Goal: Information Seeking & Learning: Find specific fact

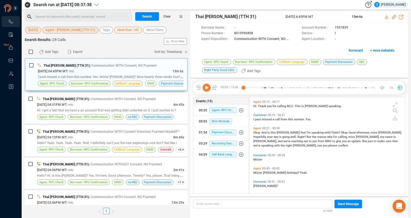
scroll to position [92, 151]
click at [35, 30] on span "[DATE]" at bounding box center [32, 30] width 9 height 7
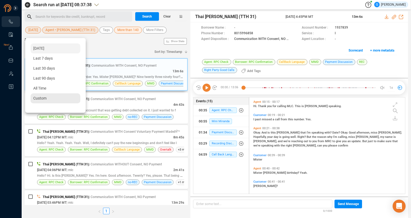
click at [42, 98] on span "Custom" at bounding box center [39, 98] width 13 height 4
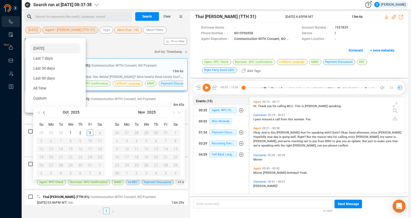
click at [44, 113] on span "button" at bounding box center [44, 112] width 3 height 3
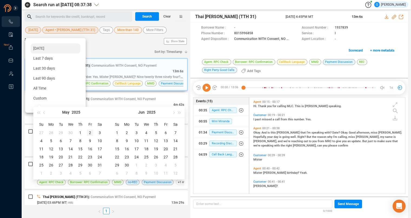
type input "[DATE]"
click at [88, 132] on div "2" at bounding box center [90, 133] width 6 height 6
type input "[DATE]"
click at [89, 133] on div "2" at bounding box center [90, 133] width 6 height 6
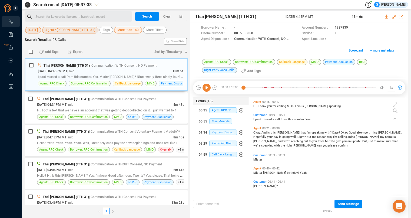
click at [64, 30] on span "Agent • [PERSON_NAME] (TTH 31)" at bounding box center [70, 30] width 50 height 7
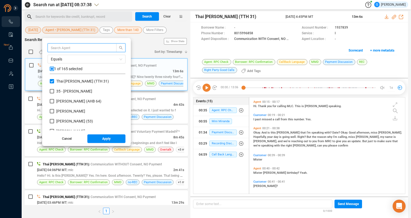
scroll to position [47, 71]
click at [53, 69] on input "checkbox" at bounding box center [52, 69] width 4 height 4
checkbox input "true"
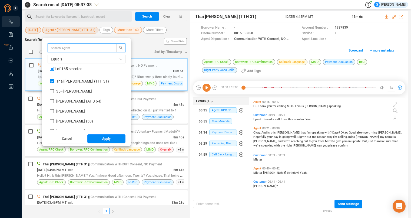
checkbox input "true"
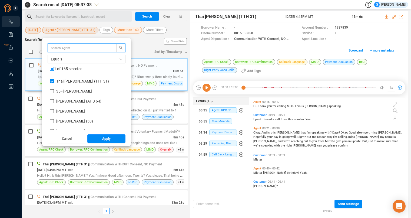
checkbox input "true"
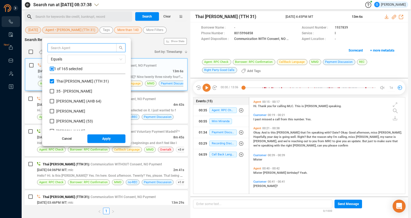
checkbox input "true"
click at [53, 69] on input "checkbox" at bounding box center [52, 69] width 4 height 4
checkbox input "false"
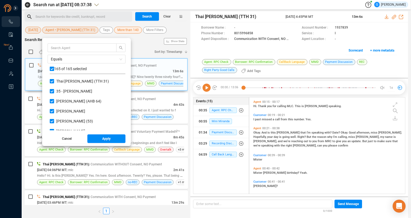
checkbox input "false"
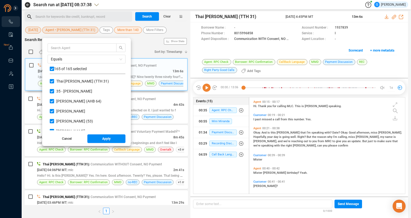
checkbox input "false"
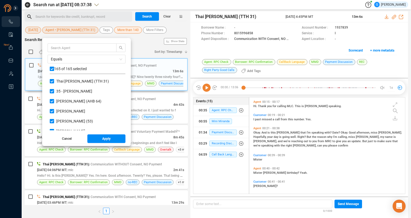
checkbox input "false"
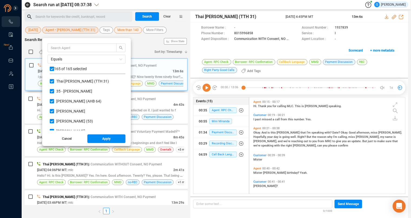
checkbox input "false"
click at [56, 48] on input "text" at bounding box center [79, 48] width 57 height 6
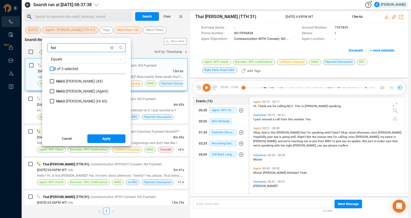
type input "hei"
click at [51, 68] on input "checkbox" at bounding box center [52, 69] width 4 height 4
checkbox input "true"
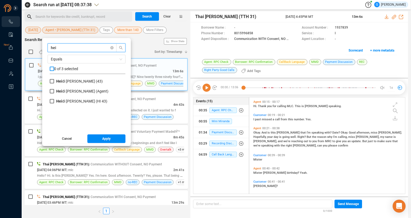
checkbox input "true"
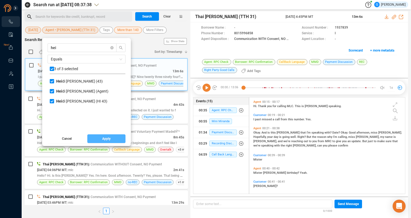
click at [101, 139] on button "Apply" at bounding box center [106, 139] width 38 height 9
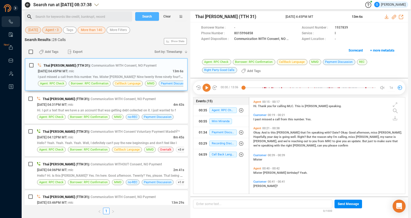
click at [147, 15] on span "Search" at bounding box center [147, 16] width 10 height 9
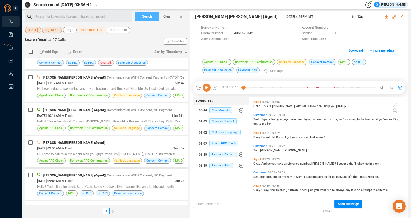
scroll to position [572, 0]
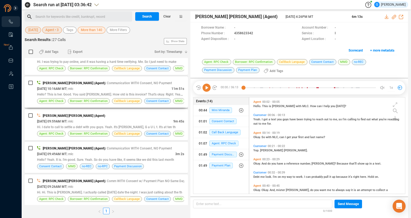
click at [157, 81] on div "[PERSON_NAME] [PERSON_NAME] (Agent) | Communication WITH Consent, NO Payment" at bounding box center [110, 83] width 147 height 6
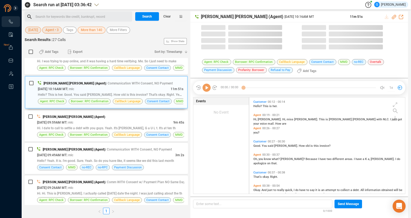
scroll to position [92, 151]
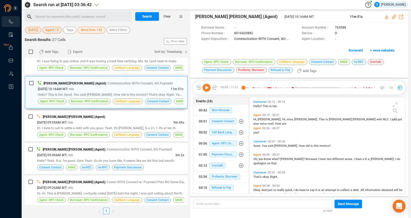
click at [392, 86] on span "1x" at bounding box center [391, 88] width 4 height 9
click at [260, 119] on span "[PERSON_NAME]." at bounding box center [270, 120] width 25 height 4
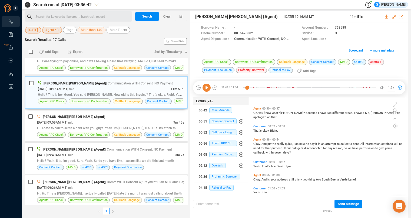
scroll to position [82, 0]
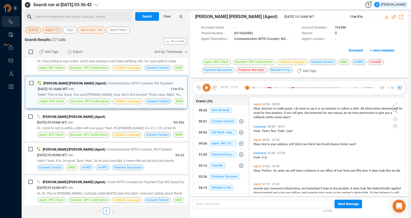
click at [260, 109] on span "Okay." at bounding box center [257, 109] width 8 height 4
click at [204, 88] on icon at bounding box center [207, 88] width 8 height 8
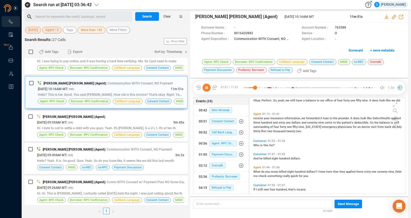
scroll to position [163, 0]
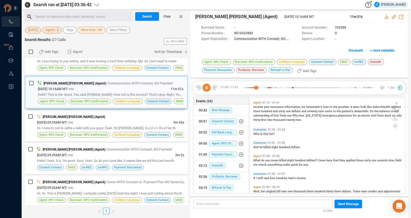
click at [256, 161] on span "What" at bounding box center [257, 161] width 8 height 4
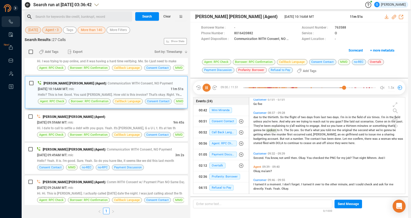
scroll to position [599, 0]
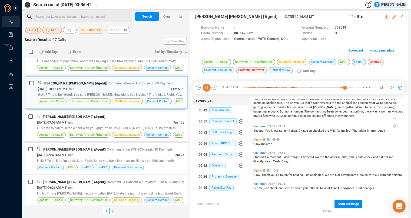
click at [257, 144] on span "Okay," at bounding box center [257, 144] width 8 height 4
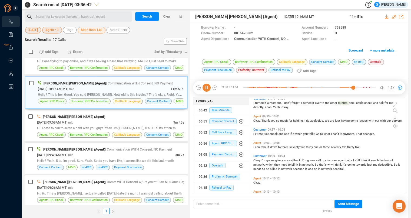
scroll to position [654, 0]
click at [392, 122] on span "servers." at bounding box center [397, 121] width 11 height 4
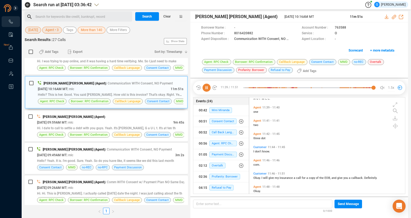
scroll to position [1033, 0]
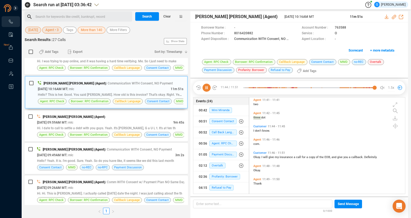
click at [204, 89] on icon at bounding box center [207, 88] width 8 height 8
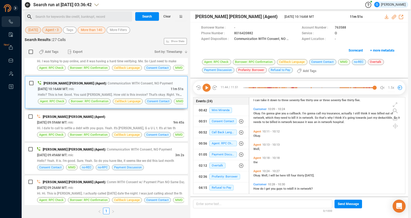
scroll to position [706, 0]
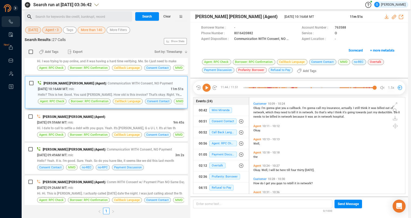
click at [145, 213] on ul "1" at bounding box center [106, 211] width 163 height 13
